Goal: Information Seeking & Learning: Learn about a topic

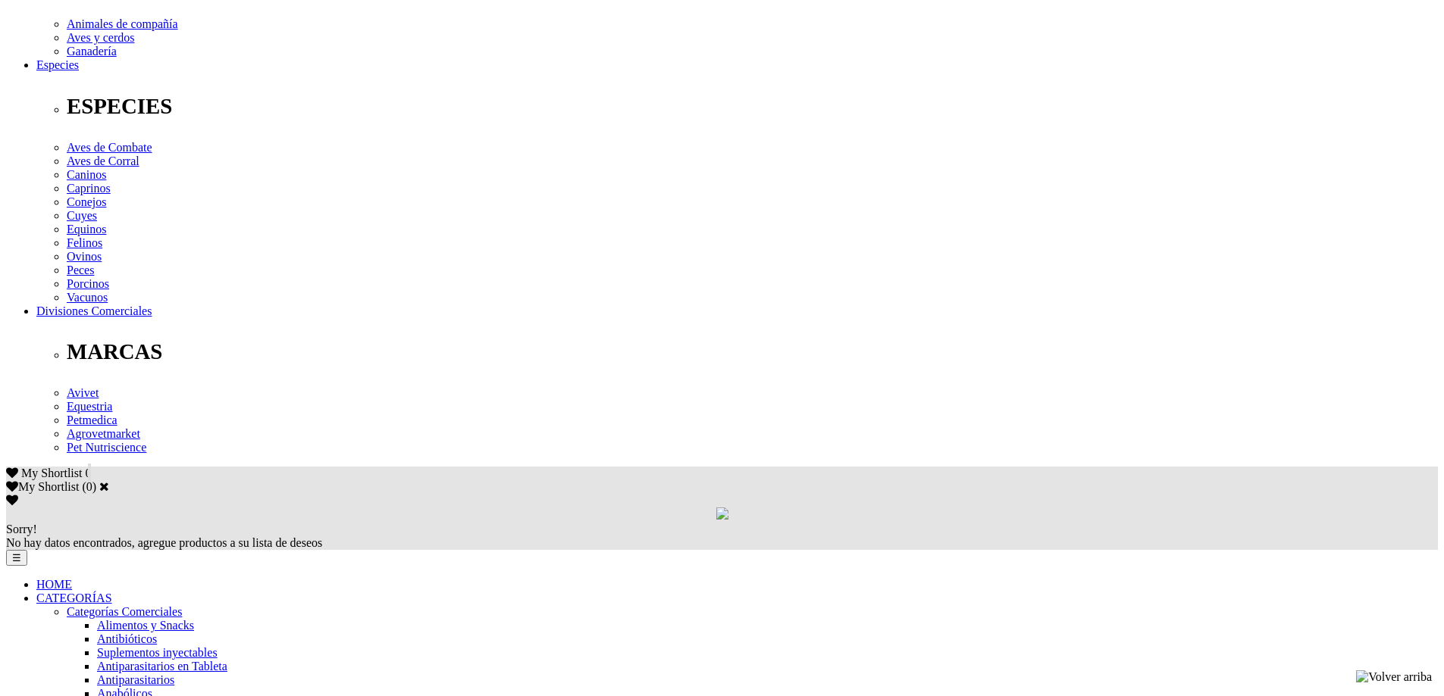
scroll to position [530, 0]
drag, startPoint x: 654, startPoint y: 366, endPoint x: 1096, endPoint y: 379, distance: 442.0
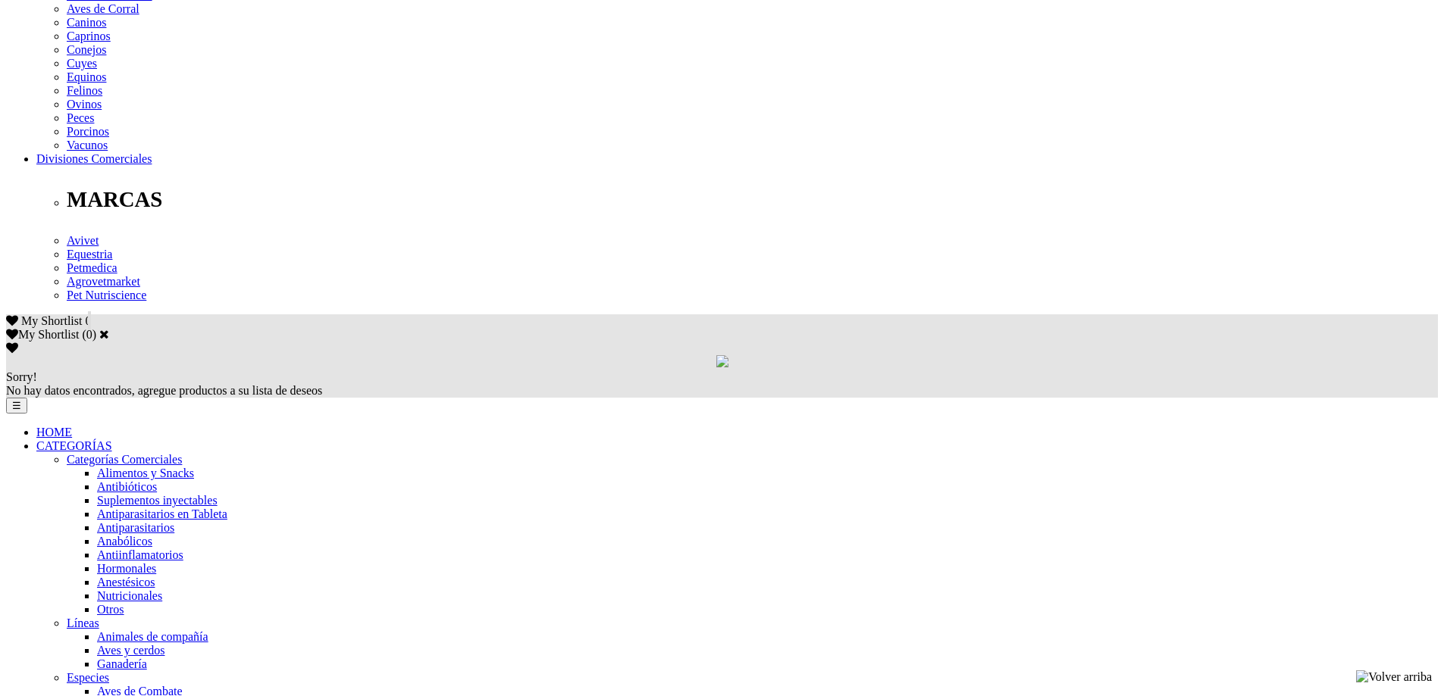
scroll to position [455, 0]
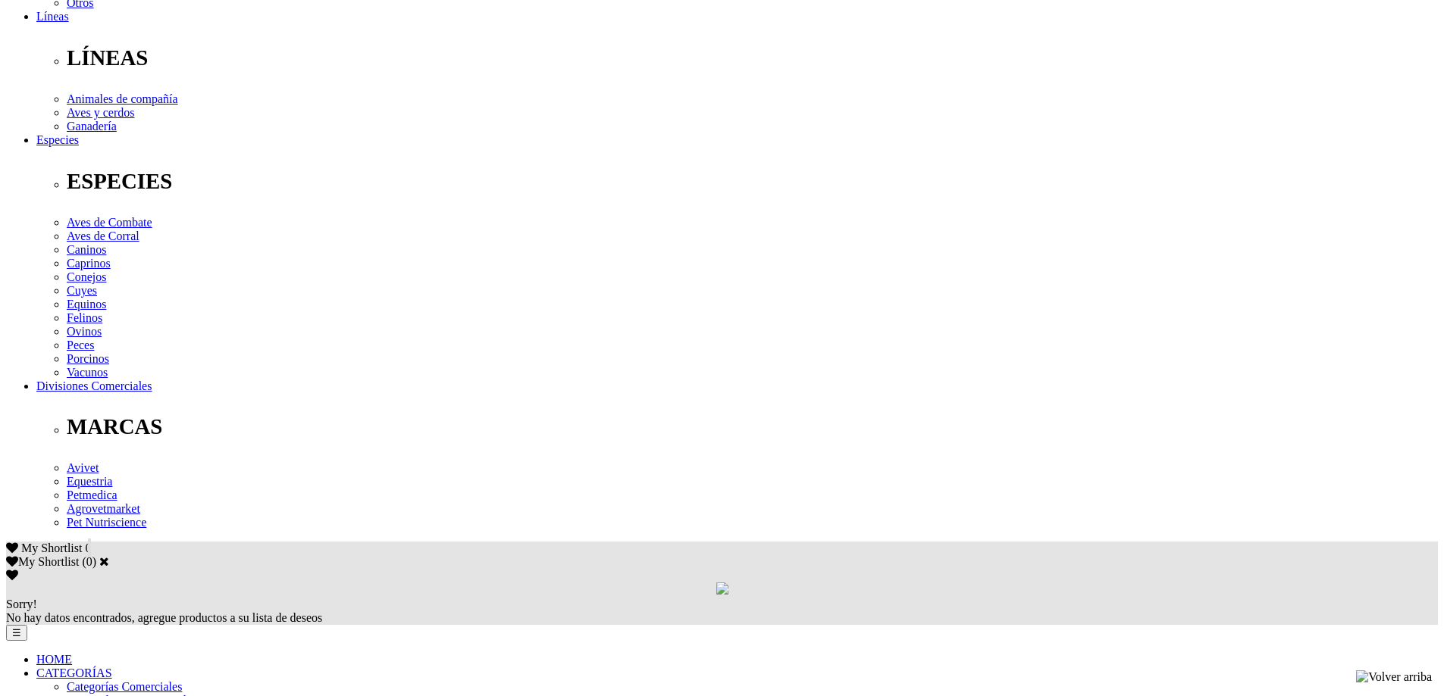
drag, startPoint x: 305, startPoint y: 349, endPoint x: 436, endPoint y: 375, distance: 133.0
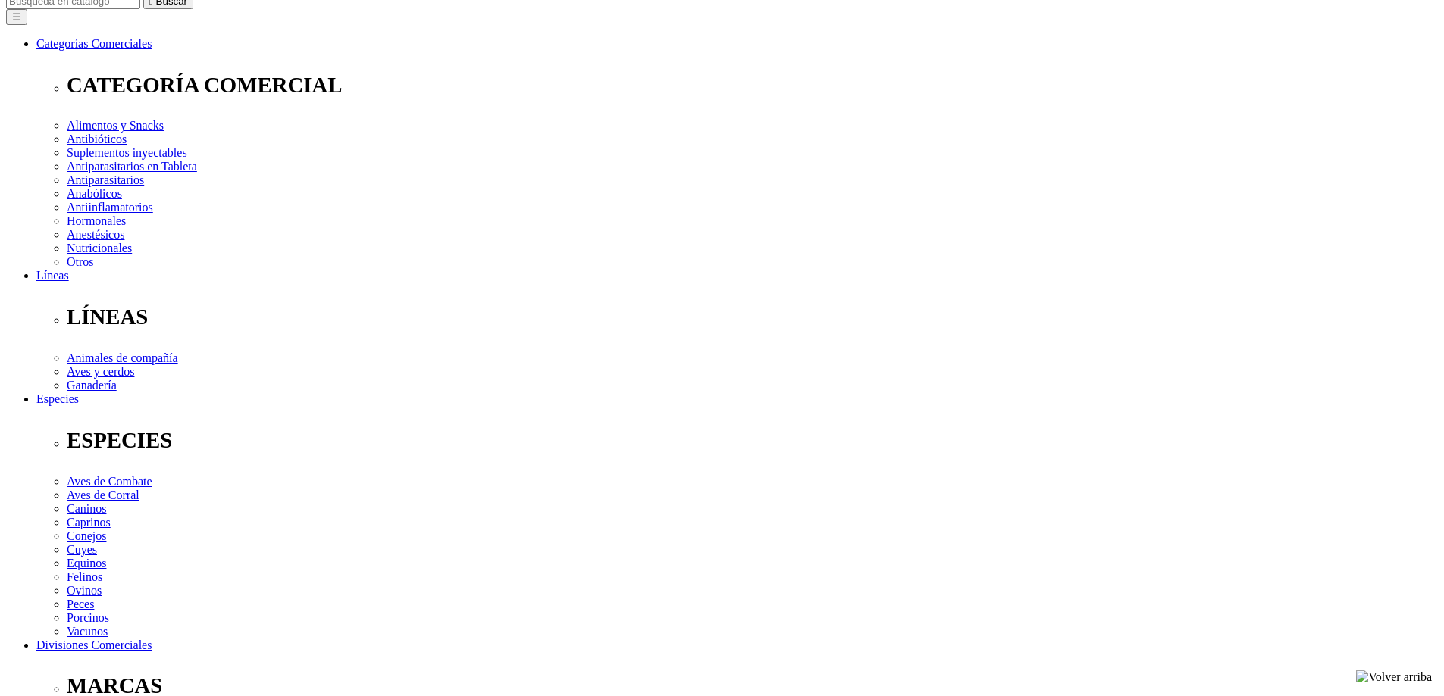
scroll to position [0, 0]
